Goal: Task Accomplishment & Management: Use online tool/utility

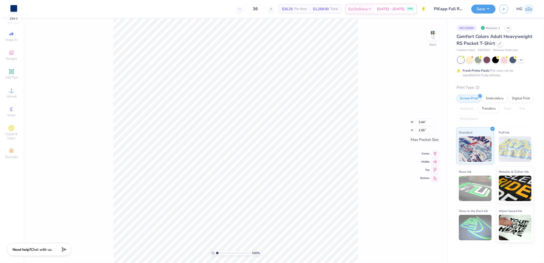
click at [16, 9] on div at bounding box center [13, 8] width 7 height 7
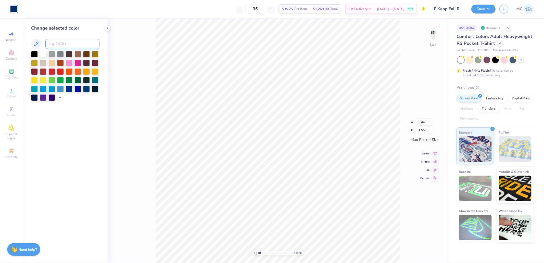
click at [69, 46] on input at bounding box center [72, 44] width 54 height 10
type input "541"
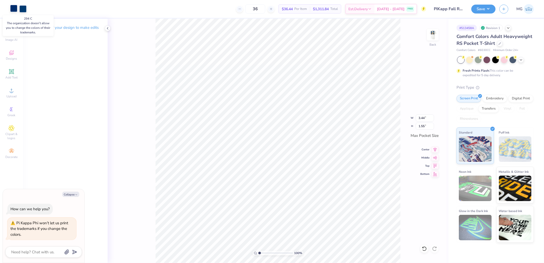
click at [17, 7] on div at bounding box center [13, 8] width 7 height 7
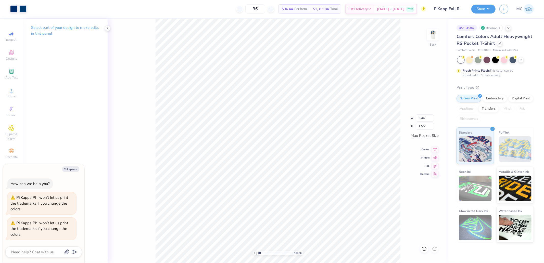
click at [28, 9] on div "Art colors 36 $36.44 Per Item $1,311.84 Total Est. Delivery [DATE] - [DATE] FRE…" at bounding box center [272, 9] width 544 height 18
click at [25, 8] on div at bounding box center [22, 8] width 7 height 7
click at [24, 10] on div at bounding box center [22, 8] width 7 height 7
type textarea "x"
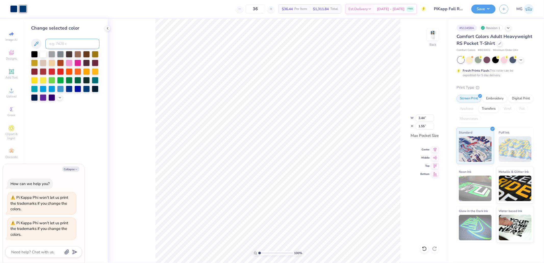
click at [58, 48] on input at bounding box center [72, 44] width 54 height 10
click at [60, 44] on input at bounding box center [72, 44] width 54 height 10
type input "294"
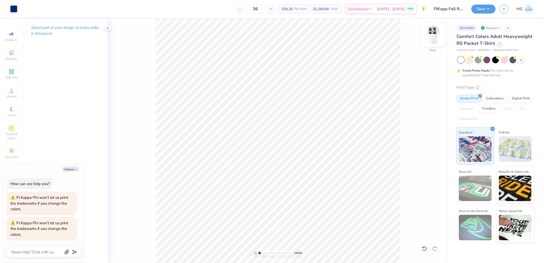
click at [433, 33] on img at bounding box center [433, 35] width 20 height 20
click at [8, 90] on icon at bounding box center [11, 91] width 6 height 6
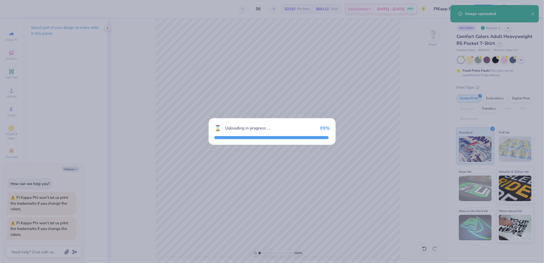
type textarea "x"
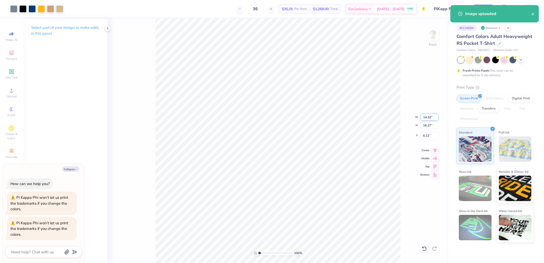
click at [428, 118] on input "14.32" at bounding box center [430, 117] width 18 height 7
type input "12"
type textarea "x"
type input "12.00"
type input "13.63"
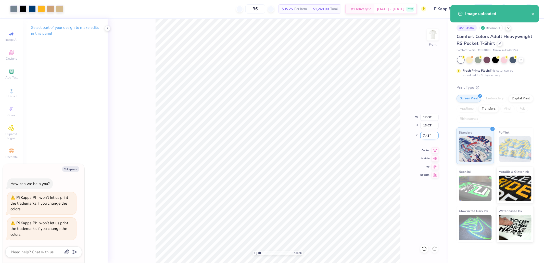
click at [424, 136] on input "7.43" at bounding box center [430, 135] width 18 height 7
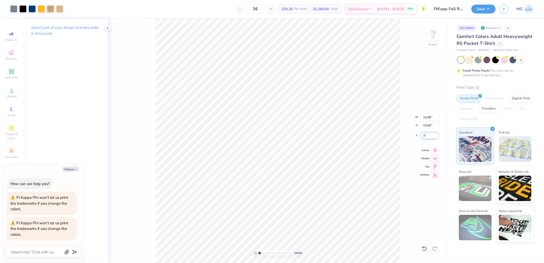
type input "3"
type textarea "x"
type input "3.00"
click at [31, 8] on div at bounding box center [32, 8] width 7 height 7
type textarea "x"
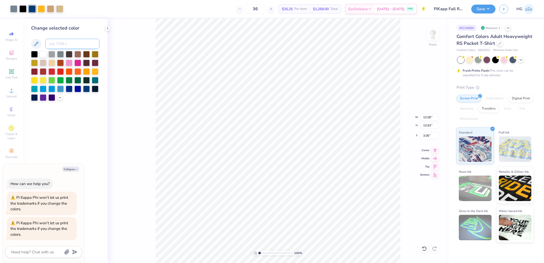
click at [65, 44] on input at bounding box center [72, 44] width 54 height 10
type input "294"
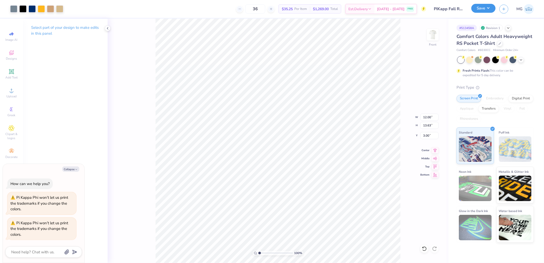
click at [486, 9] on button "Save" at bounding box center [484, 8] width 24 height 9
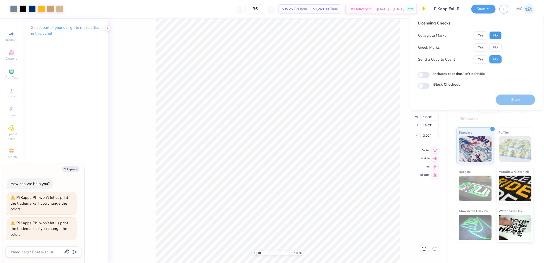
click at [499, 36] on button "No" at bounding box center [496, 35] width 12 height 8
click at [484, 46] on button "Yes" at bounding box center [480, 47] width 13 height 8
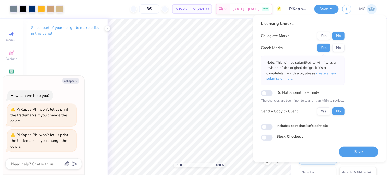
click at [361, 149] on button "Save" at bounding box center [359, 151] width 40 height 10
type textarea "x"
